Goal: Entertainment & Leisure: Consume media (video, audio)

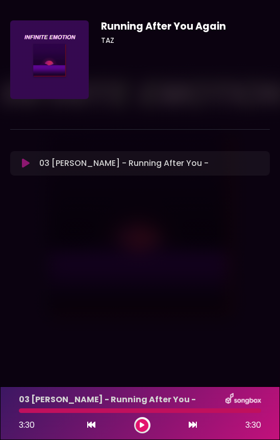
drag, startPoint x: 31, startPoint y: 411, endPoint x: -1, endPoint y: 410, distance: 31.7
click at [0, 410] on html "× Running After You Again TAZ" at bounding box center [140, 220] width 280 height 440
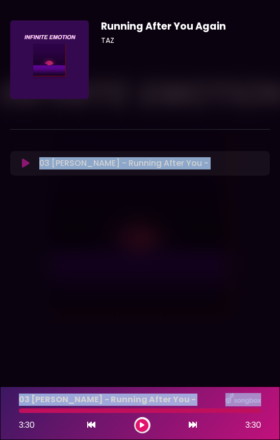
click at [20, 409] on div at bounding box center [140, 410] width 242 height 5
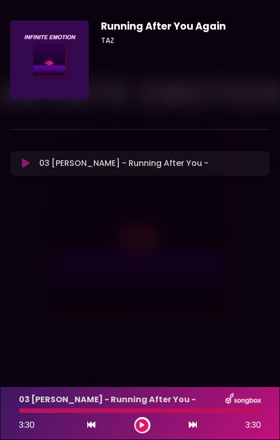
click at [26, 410] on div at bounding box center [140, 410] width 242 height 5
click at [27, 414] on div "03 [PERSON_NAME] - Running After You - 3:30 3:30" at bounding box center [140, 413] width 255 height 40
click at [141, 423] on icon at bounding box center [142, 425] width 5 height 6
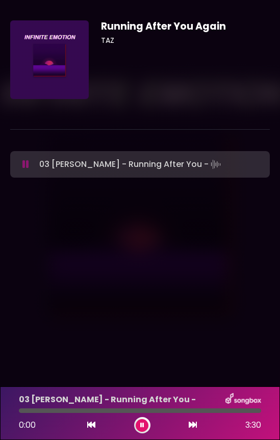
drag, startPoint x: 29, startPoint y: 410, endPoint x: 7, endPoint y: 410, distance: 22.0
click at [7, 410] on div "03 [PERSON_NAME] - Running After You - 0:00 3:30" at bounding box center [140, 413] width 280 height 54
click at [69, 187] on div "Running After You Again TAZ ×" at bounding box center [140, 105] width 280 height 211
click at [140, 426] on icon at bounding box center [142, 425] width 4 height 6
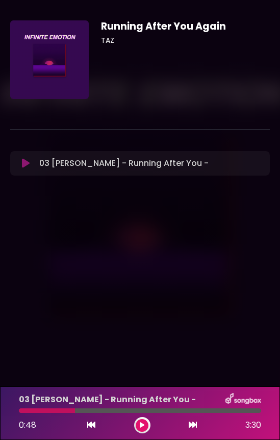
drag, startPoint x: 34, startPoint y: 412, endPoint x: 15, endPoint y: 411, distance: 19.4
click at [15, 411] on div at bounding box center [140, 410] width 255 height 5
drag, startPoint x: 26, startPoint y: 411, endPoint x: 11, endPoint y: 411, distance: 14.8
click at [11, 411] on div "03 [PERSON_NAME] - Running After You - 0:48 3:30" at bounding box center [140, 413] width 280 height 54
click at [73, 406] on div "03 [PERSON_NAME] - Running After You -" at bounding box center [140, 399] width 255 height 13
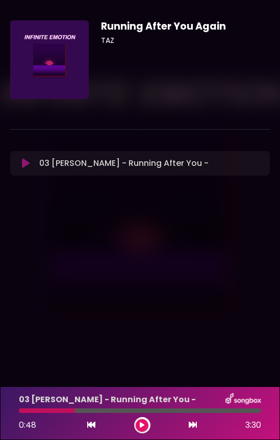
click at [71, 413] on div "03 [PERSON_NAME] - Running After You - 0:48 3:30" at bounding box center [140, 413] width 255 height 40
click at [87, 421] on icon at bounding box center [91, 425] width 8 height 8
